Goal: Transaction & Acquisition: Purchase product/service

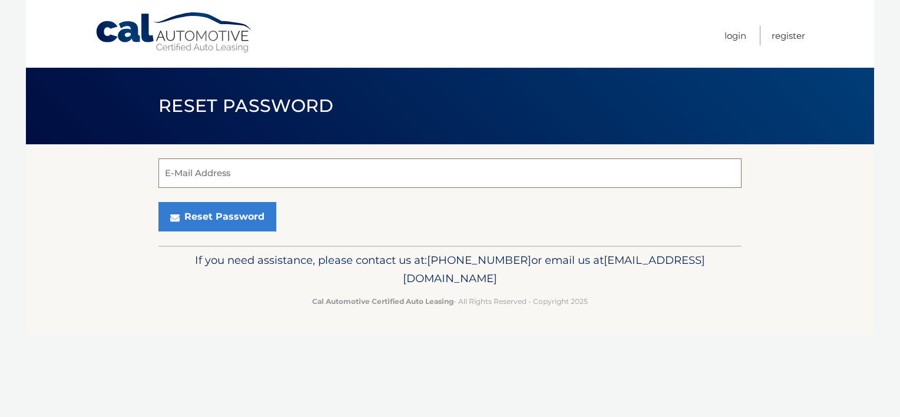
click at [244, 169] on input "E-Mail Address" at bounding box center [449, 172] width 583 height 29
type input "murraykaren750@gmail.com"
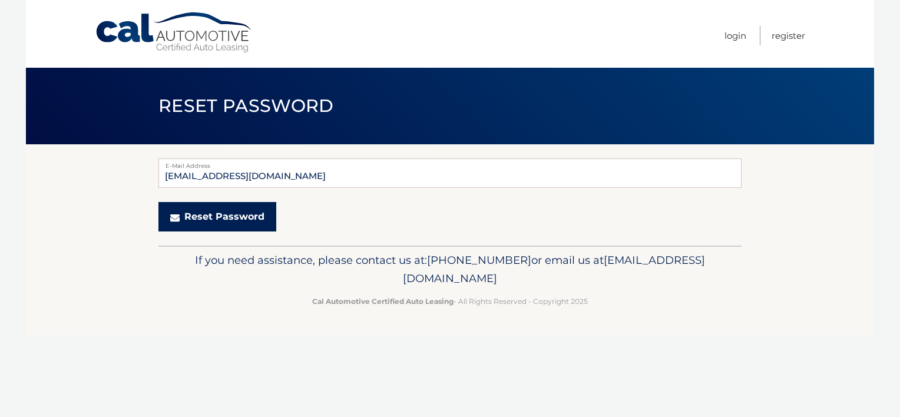
click at [218, 217] on button "Reset Password" at bounding box center [217, 216] width 118 height 29
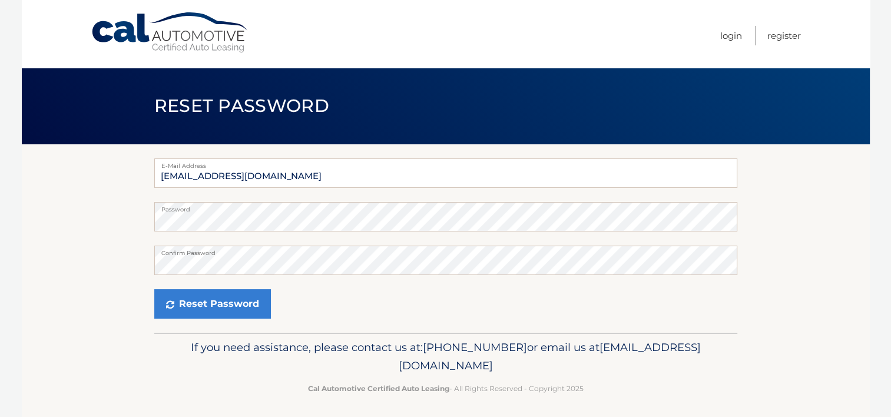
click at [465, 299] on div "Reset Password" at bounding box center [445, 303] width 583 height 29
click at [187, 306] on button "Reset Password" at bounding box center [212, 303] width 117 height 29
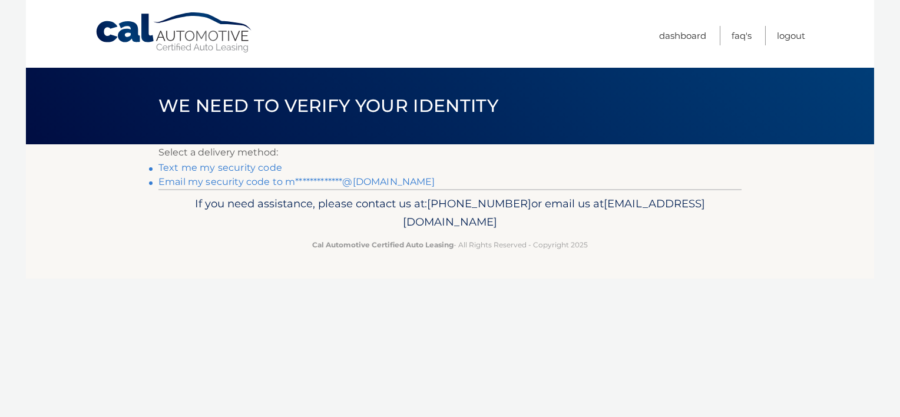
click at [195, 171] on link "Text me my security code" at bounding box center [220, 167] width 124 height 11
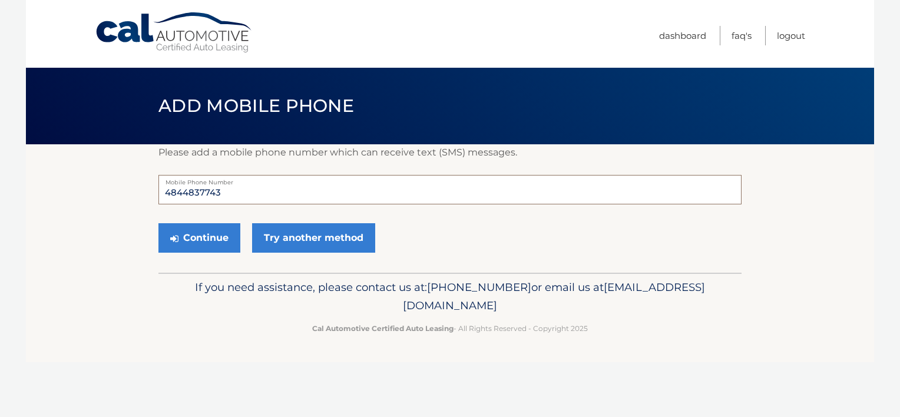
click at [250, 197] on input "4844837743" at bounding box center [449, 189] width 583 height 29
type input "4"
type input "6107153169"
click at [193, 236] on button "Continue" at bounding box center [199, 237] width 82 height 29
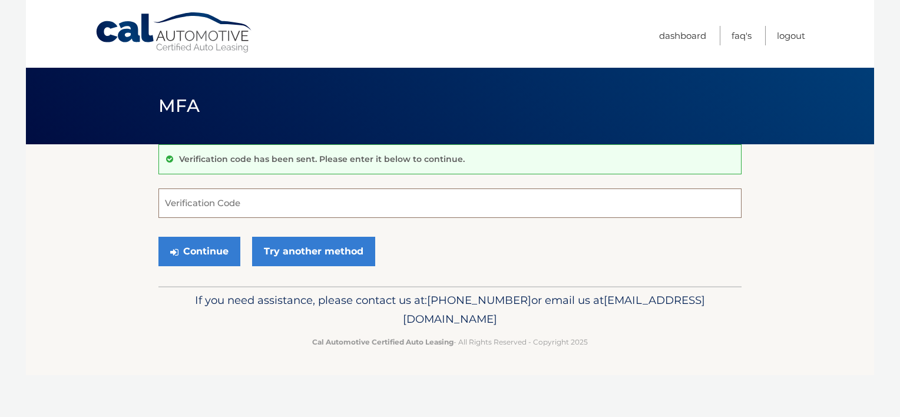
click at [210, 207] on input "Verification Code" at bounding box center [449, 202] width 583 height 29
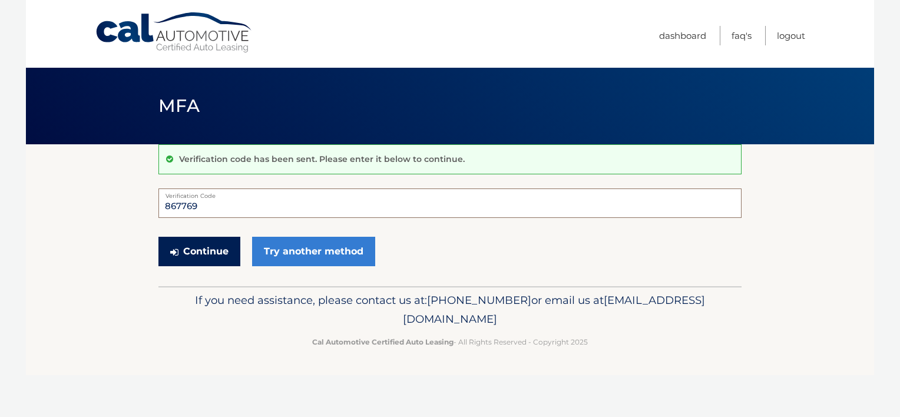
type input "867769"
click at [187, 248] on button "Continue" at bounding box center [199, 251] width 82 height 29
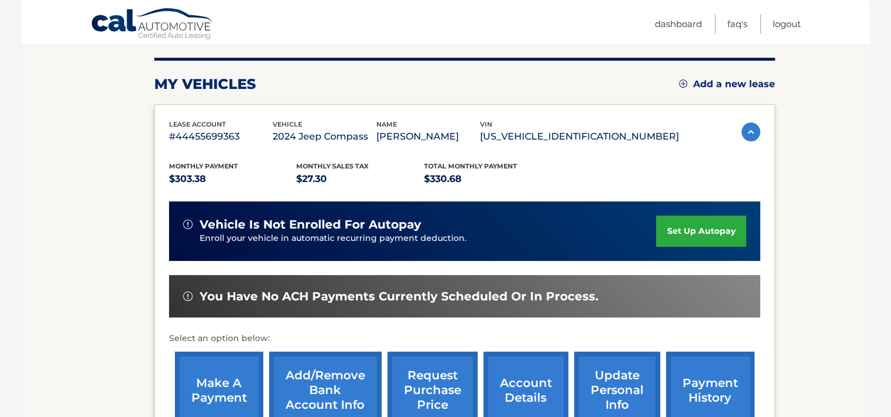
scroll to position [141, 0]
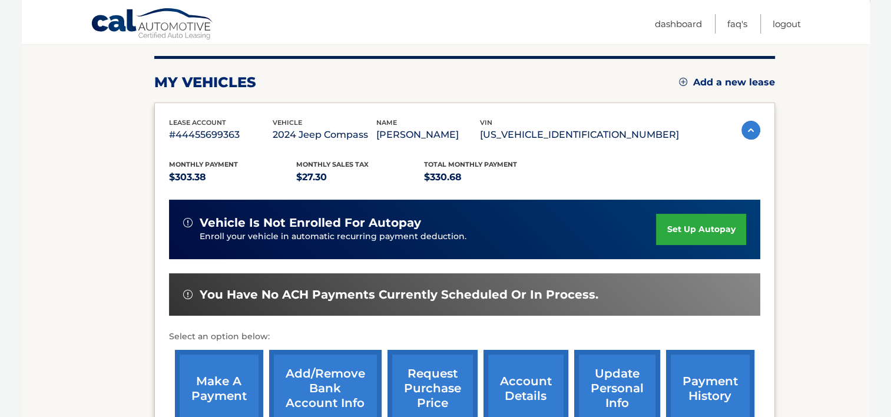
click at [213, 382] on link "make a payment" at bounding box center [219, 388] width 88 height 77
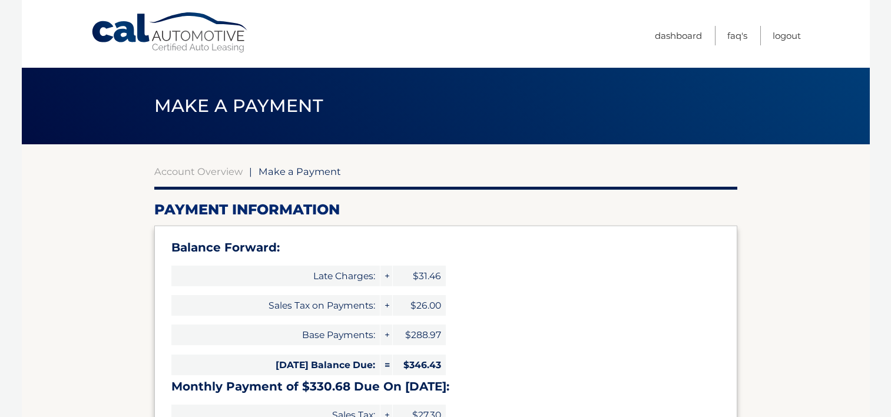
select select "YmY2ZWZjMzctMjBkMS00ZGZhLWJmY2MtNzZhODcxOTQ4YThl"
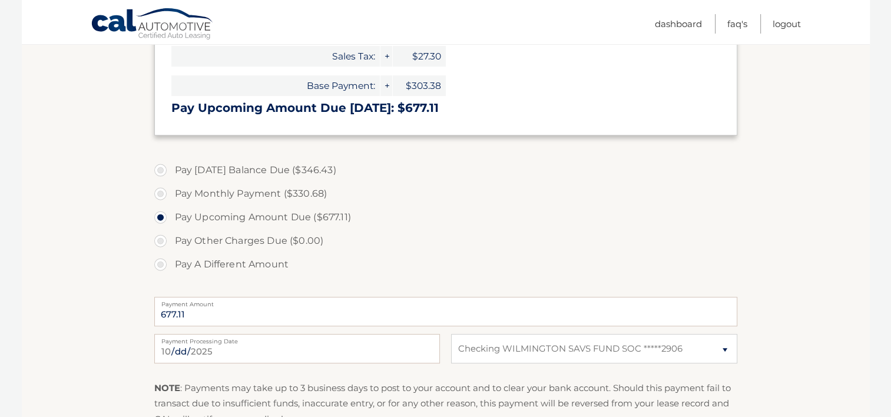
scroll to position [377, 0]
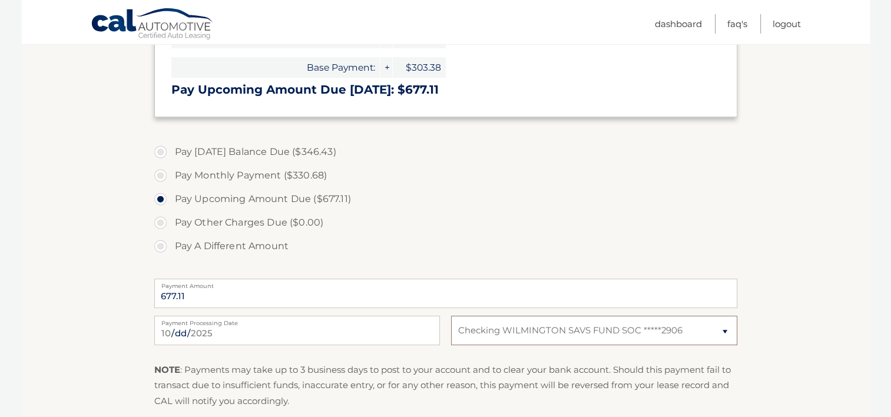
click at [725, 330] on select "Select Bank Account Checking WILMINGTON SAVS FUND SOC *****2906" at bounding box center [594, 330] width 286 height 29
select select
click at [451, 316] on select "Select Bank Account Checking WILMINGTON SAVS FUND SOC *****2906" at bounding box center [594, 330] width 286 height 29
click at [561, 336] on select "Select Bank Account Checking WILMINGTON SAVS FUND SOC *****2906" at bounding box center [594, 330] width 286 height 29
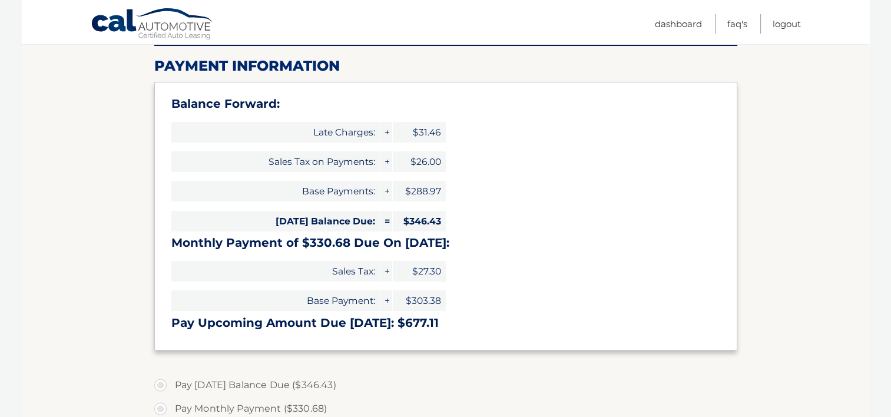
scroll to position [133, 0]
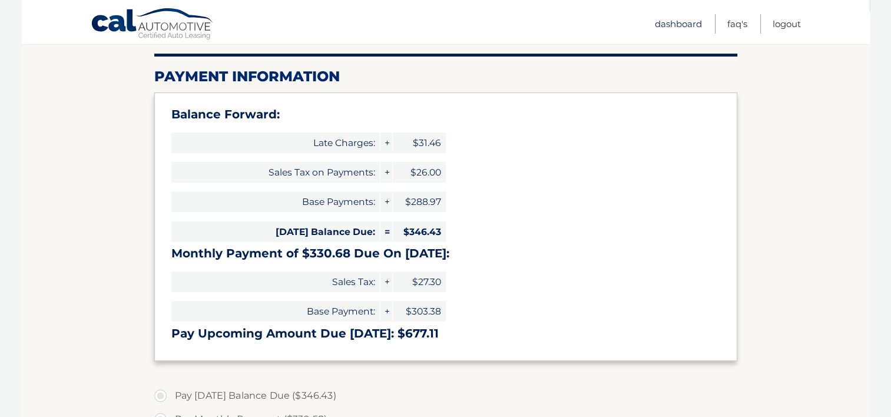
click at [683, 27] on link "Dashboard" at bounding box center [678, 23] width 47 height 19
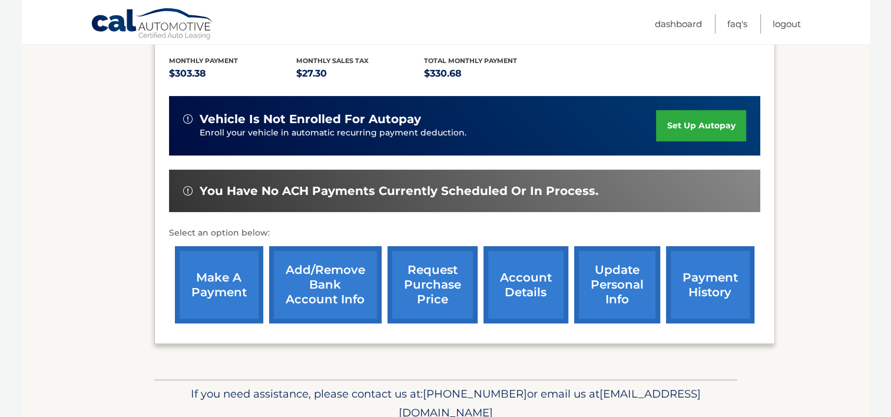
scroll to position [259, 0]
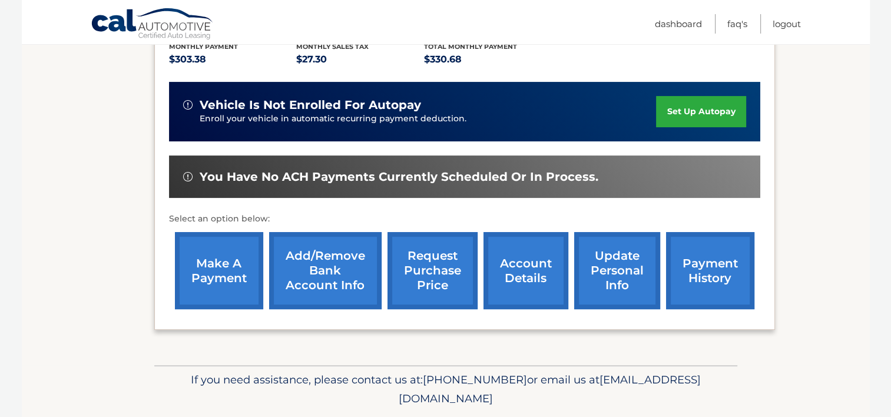
click at [311, 266] on link "Add/Remove bank account info" at bounding box center [325, 270] width 112 height 77
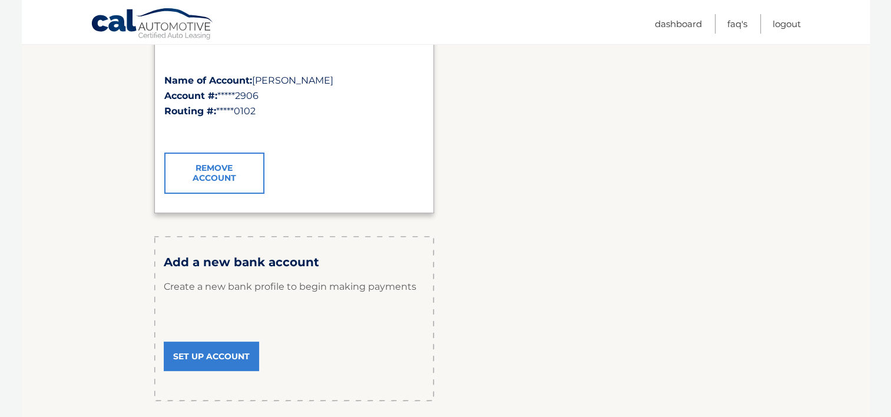
scroll to position [236, 0]
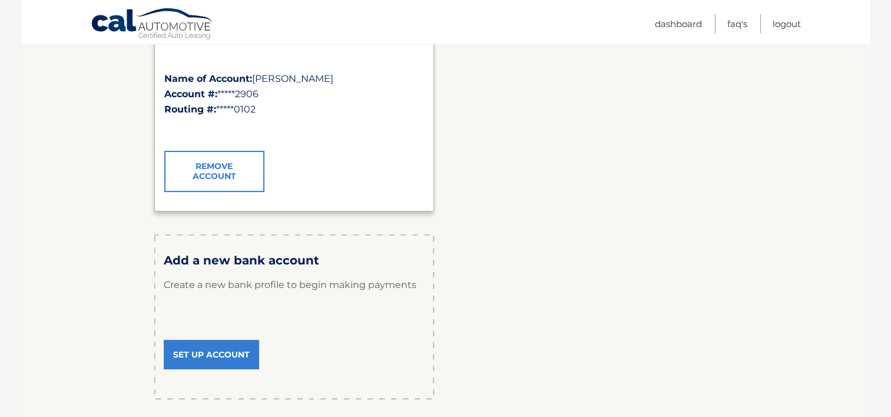
click at [220, 352] on link "Set Up Account" at bounding box center [211, 354] width 95 height 29
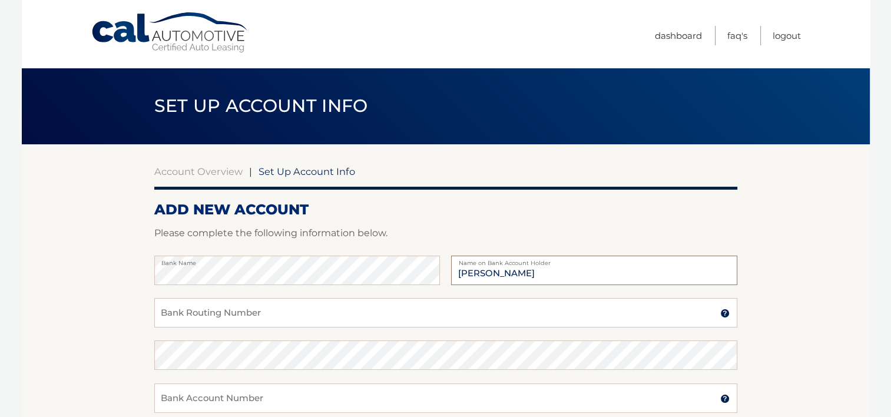
type input "[PERSON_NAME]"
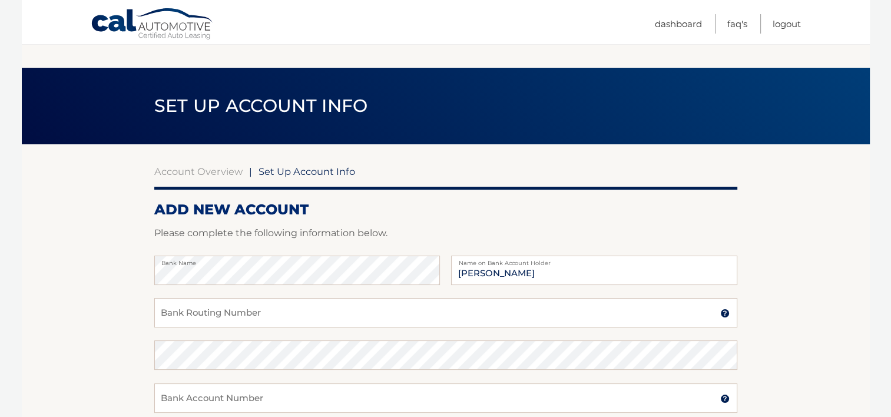
scroll to position [232, 0]
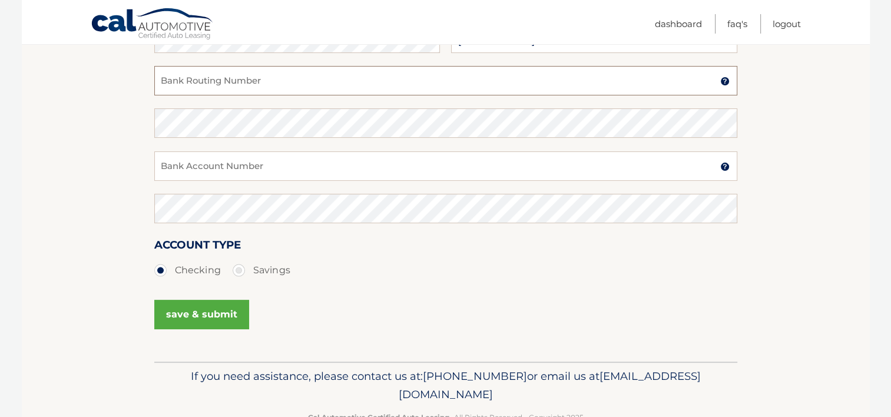
click at [187, 82] on input "Bank Routing Number" at bounding box center [445, 80] width 583 height 29
type input "031000503"
click at [169, 177] on input "Bank Account Number" at bounding box center [445, 165] width 583 height 29
type input "1030157190858"
click at [200, 311] on button "save & submit" at bounding box center [201, 314] width 95 height 29
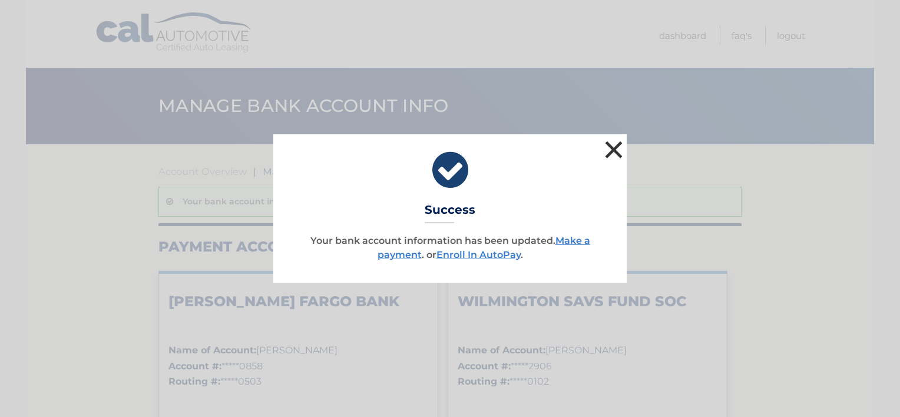
click at [615, 148] on button "×" at bounding box center [614, 150] width 24 height 24
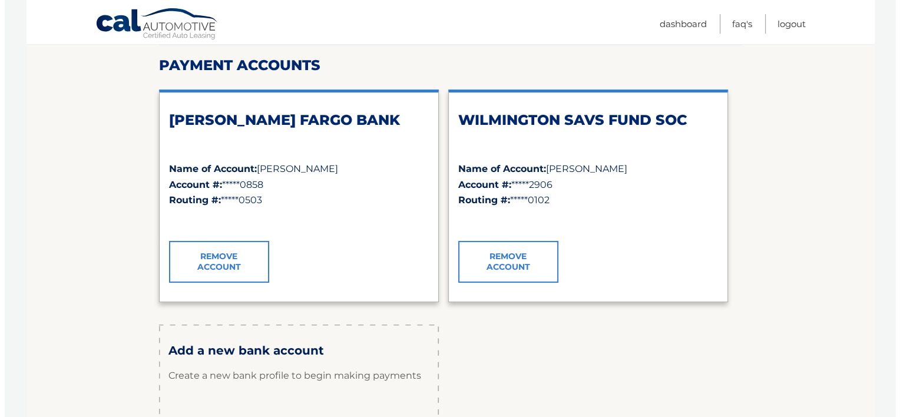
scroll to position [188, 0]
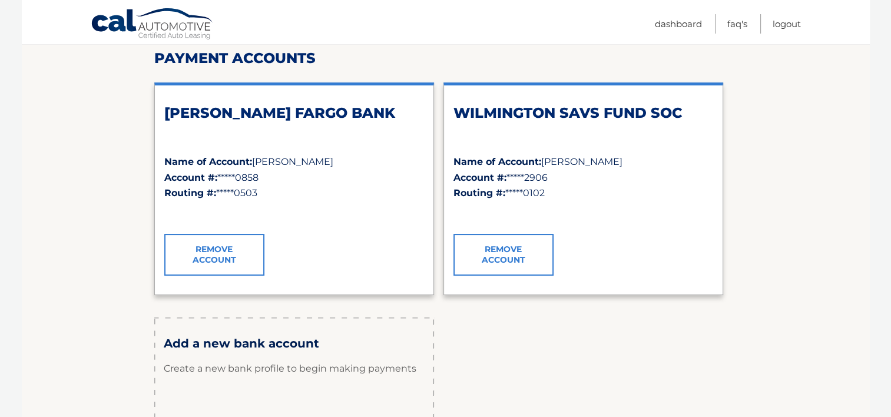
click at [512, 255] on link "Remove Account" at bounding box center [503, 254] width 100 height 41
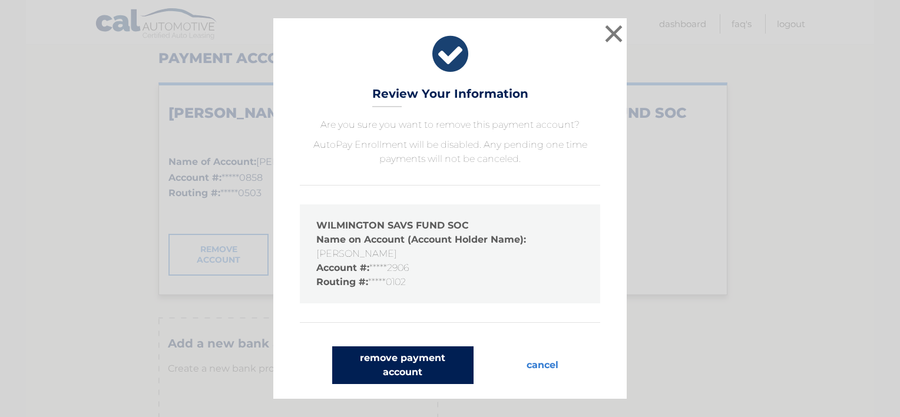
click at [399, 367] on button "remove payment account" at bounding box center [402, 365] width 141 height 38
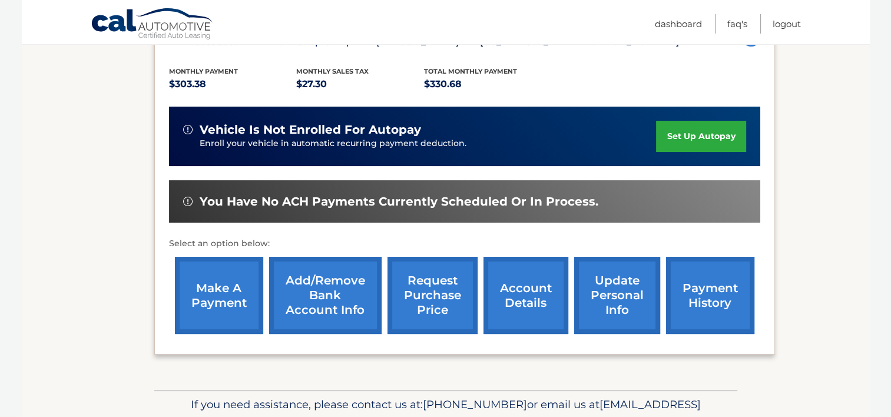
scroll to position [236, 0]
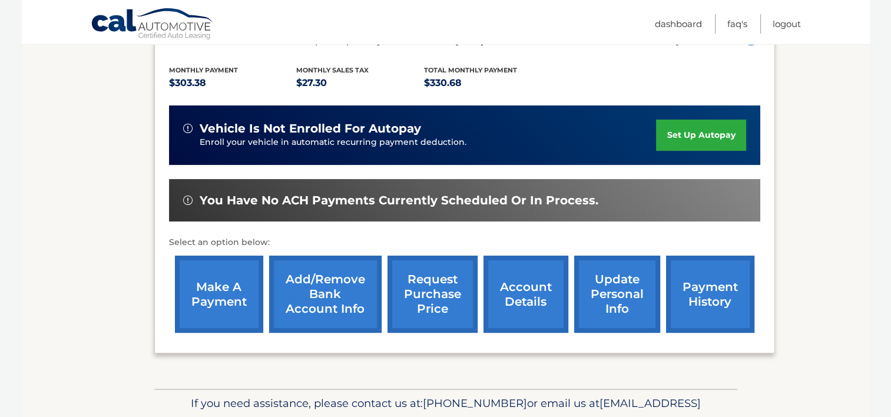
click at [230, 284] on link "make a payment" at bounding box center [219, 294] width 88 height 77
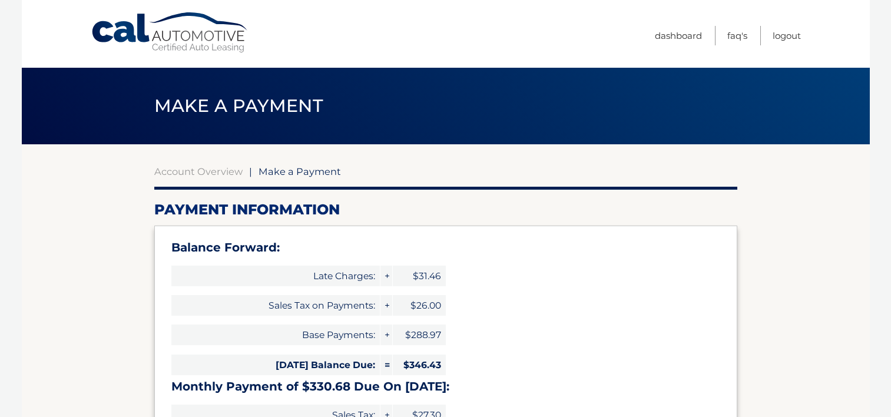
select select "ZDBjNWVmMGUtMjY1YS00OGMyLTg3NjEtNDMzNzU0NDkwMGU3"
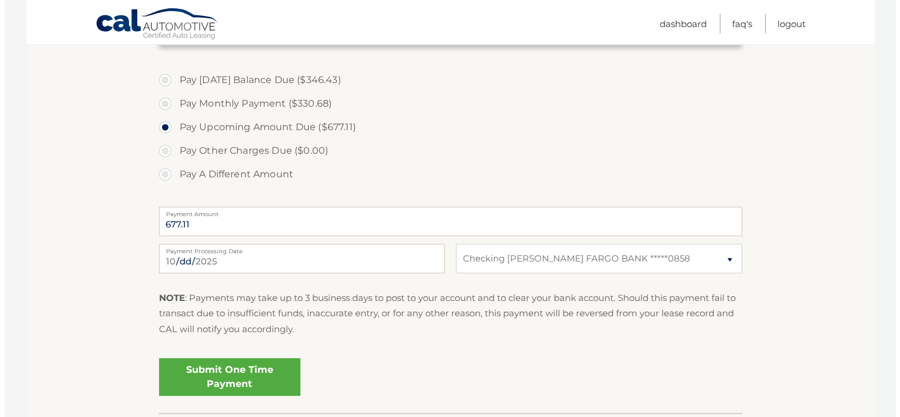
scroll to position [471, 0]
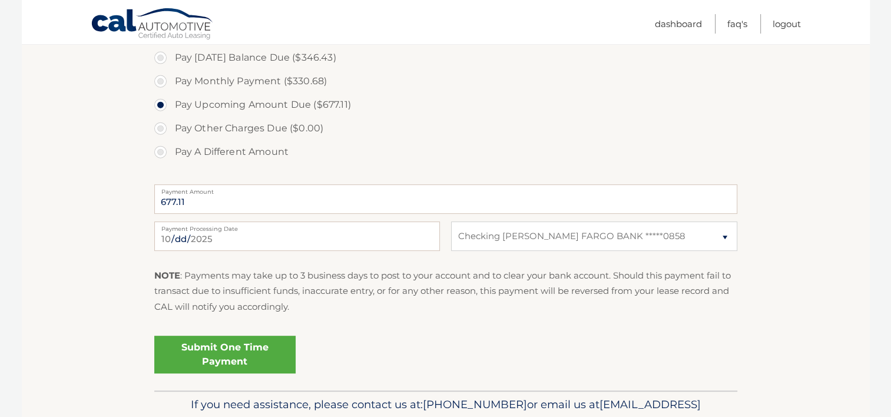
click at [236, 367] on link "Submit One Time Payment" at bounding box center [224, 355] width 141 height 38
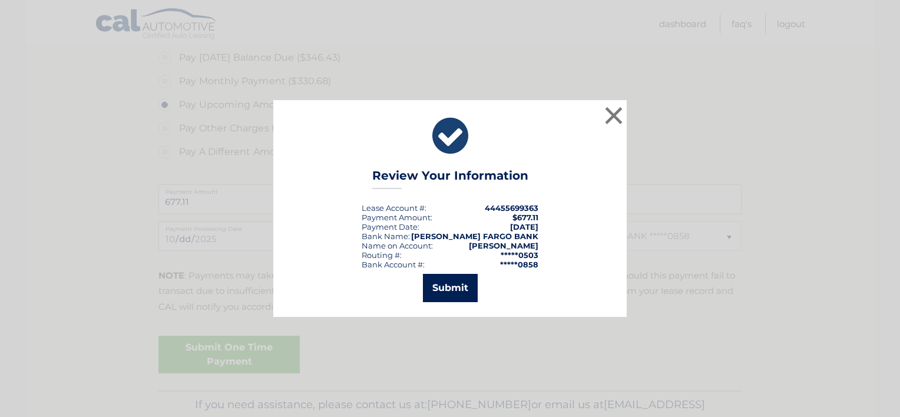
click at [437, 291] on button "Submit" at bounding box center [450, 288] width 55 height 28
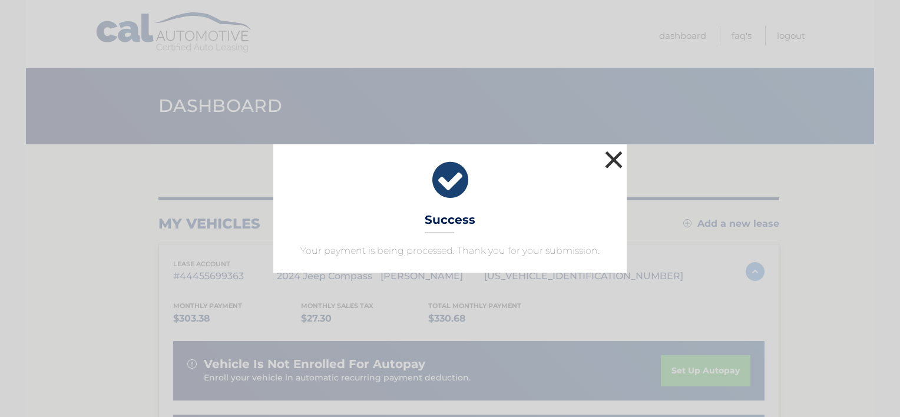
click at [616, 160] on button "×" at bounding box center [614, 160] width 24 height 24
